Goal: Task Accomplishment & Management: Manage account settings

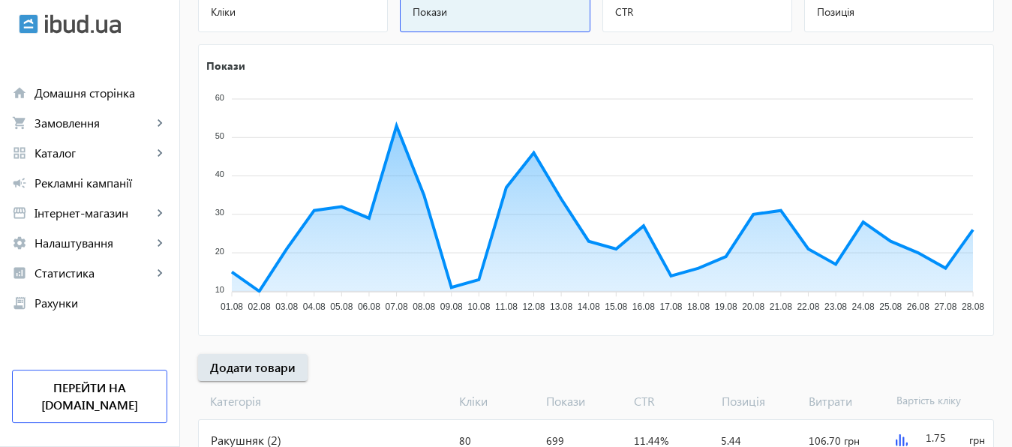
scroll to position [278, 0]
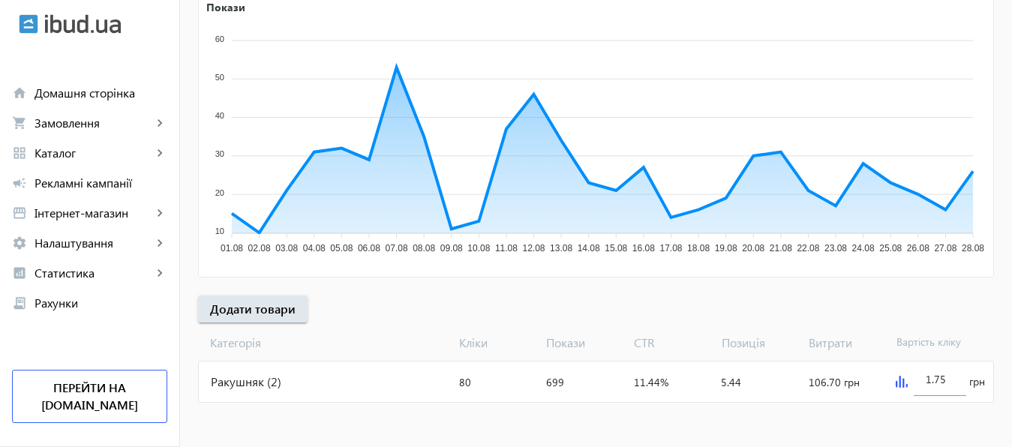
click at [899, 384] on img at bounding box center [902, 382] width 12 height 12
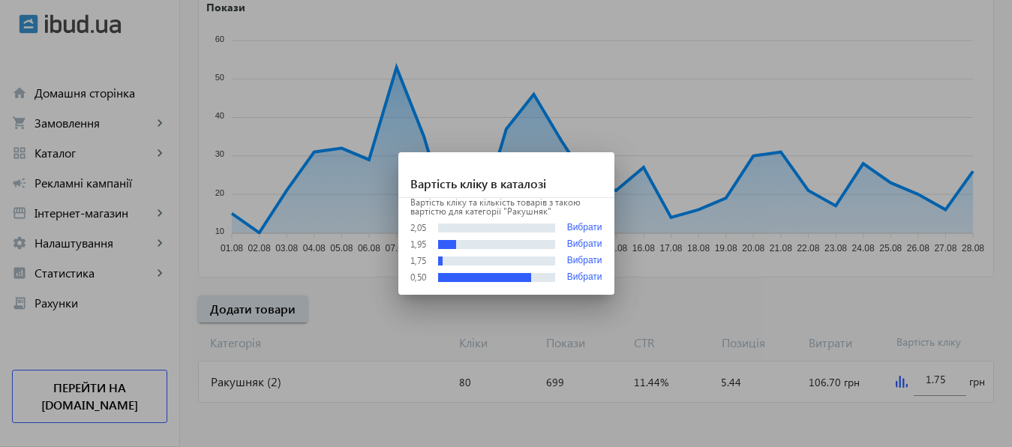
scroll to position [0, 0]
click at [949, 383] on div at bounding box center [506, 223] width 1012 height 447
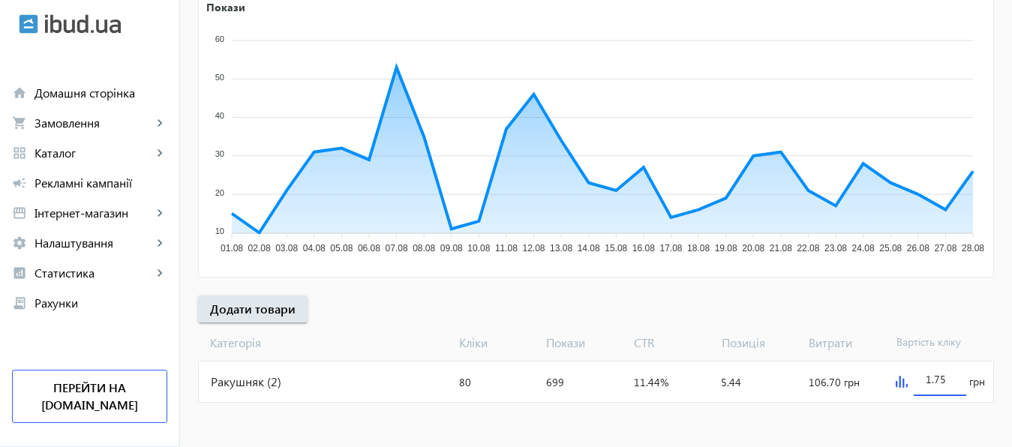
scroll to position [278, 0]
click at [949, 383] on input "1.75" at bounding box center [940, 379] width 29 height 14
click at [932, 422] on mat-sidenav-content "arrow_back Рекламні кампанії НОВ Зупинити Період: з 14.05.2025 23:38 до 31.01.2…" at bounding box center [596, 109] width 832 height 678
click at [934, 373] on input "2" at bounding box center [940, 379] width 29 height 14
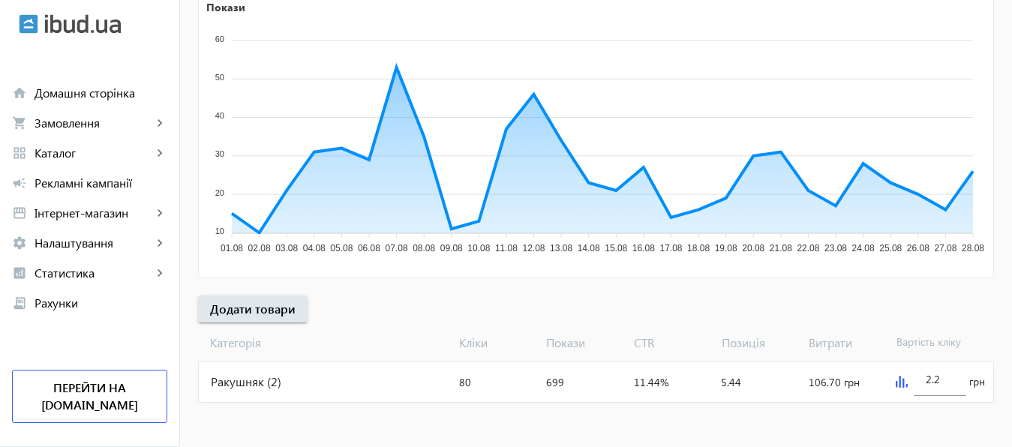
click at [926, 435] on mat-sidenav-content "arrow_back Рекламні кампанії НОВ Зупинити Період: з 14.05.2025 23:38 до 31.01.2…" at bounding box center [596, 109] width 832 height 678
click at [953, 381] on input "2.2" at bounding box center [940, 379] width 29 height 14
type input "2.3"
click at [948, 419] on mat-sidenav-content "arrow_back Рекламні кампанії НОВ Зупинити Період: з 14.05.2025 23:38 до 31.01.2…" at bounding box center [596, 109] width 832 height 678
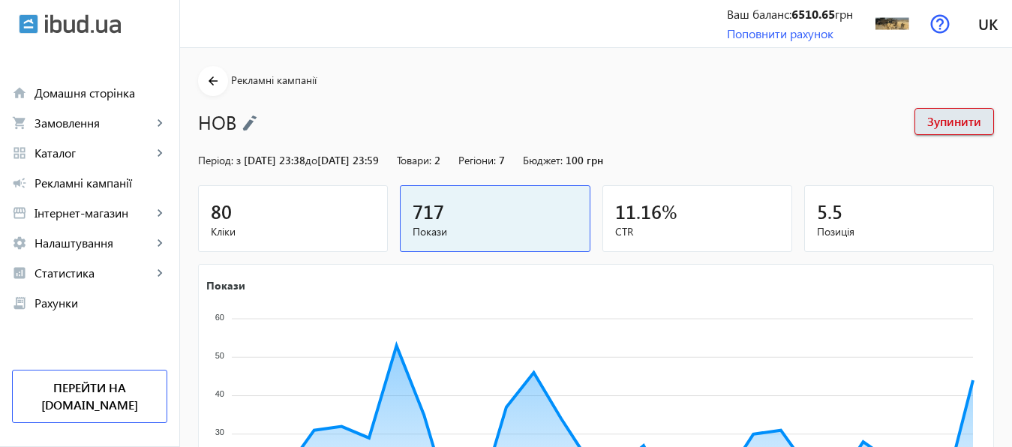
scroll to position [275, 0]
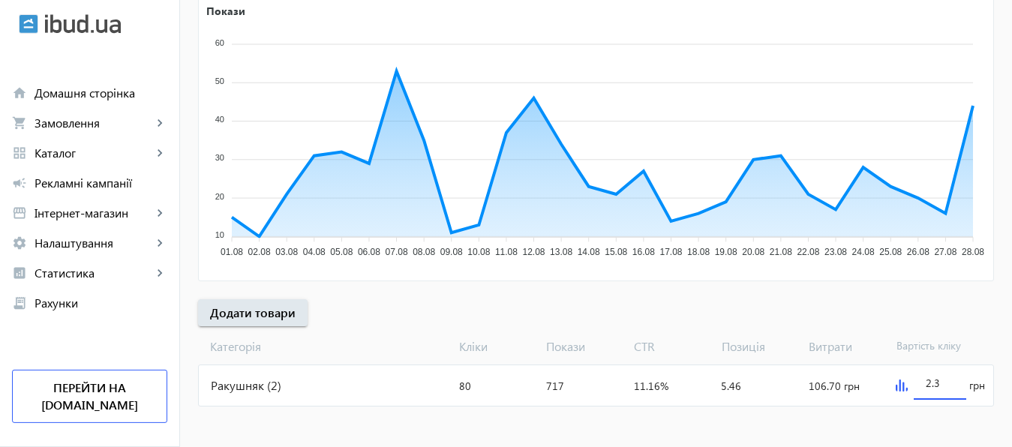
click at [937, 386] on input "2.3" at bounding box center [940, 383] width 29 height 14
type input "2.4"
click at [931, 420] on mat-sidenav-content "arrow_back Рекламні кампанії НОВ Зупинити Період: з [DATE] 23:38 до [DATE] 23:5…" at bounding box center [596, 112] width 832 height 678
